Goal: Transaction & Acquisition: Subscribe to service/newsletter

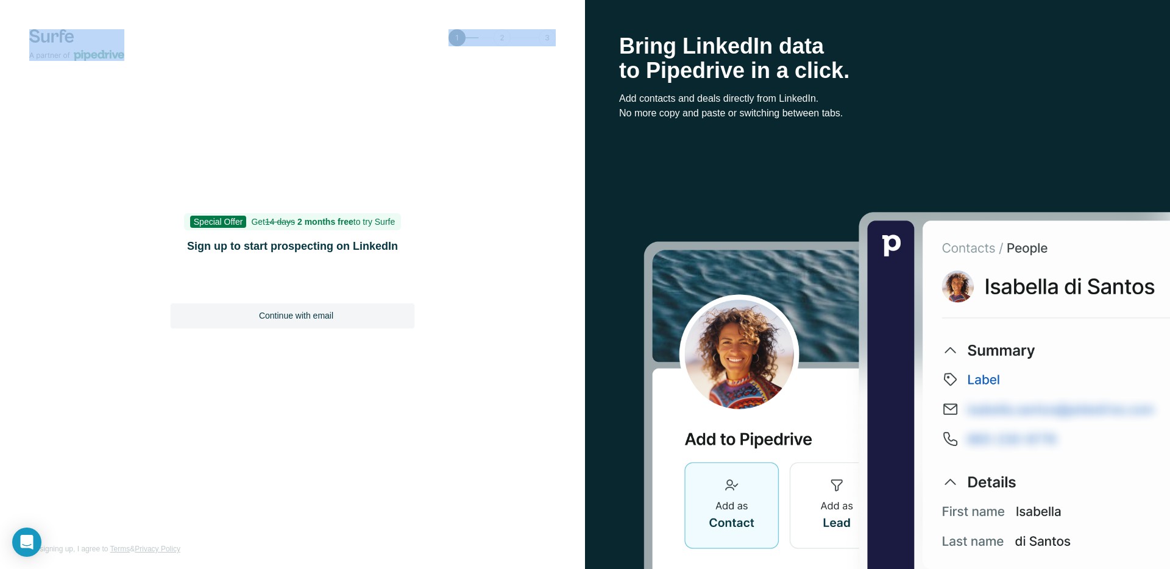
drag, startPoint x: 22, startPoint y: 34, endPoint x: 168, endPoint y: 62, distance: 148.9
click at [168, 62] on div "Special Offer Get 14 days 2 months free to try Surfe Sign up to start prospecti…" at bounding box center [292, 284] width 585 height 569
